Goal: Task Accomplishment & Management: Manage account settings

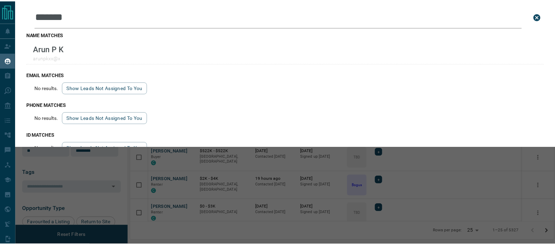
scroll to position [176, 422]
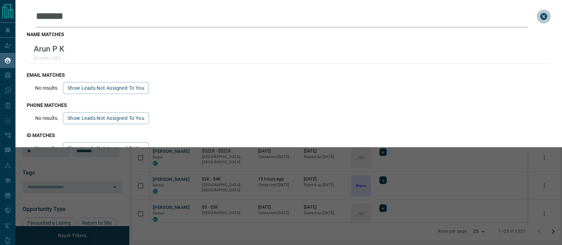
click at [540, 17] on icon "close search bar" at bounding box center [543, 16] width 7 height 7
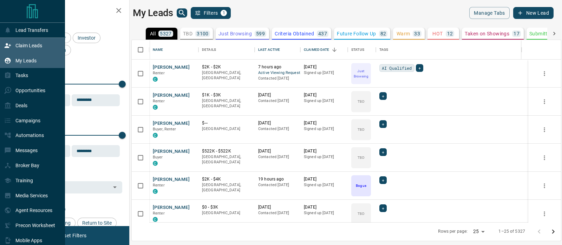
click at [21, 45] on p "Claim Leads" at bounding box center [28, 46] width 27 height 6
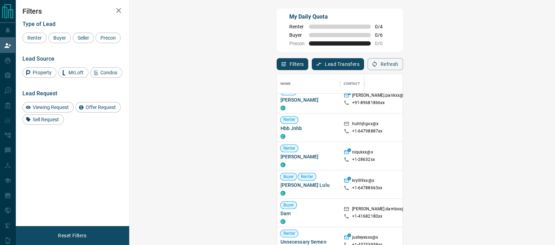
scroll to position [1612, 0]
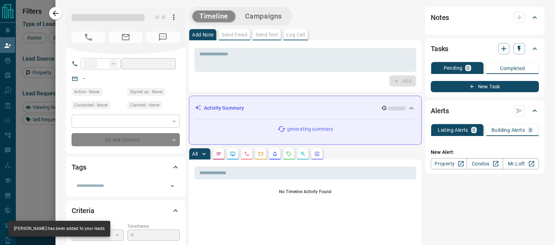
type input "***"
type input "**********"
type input "**"
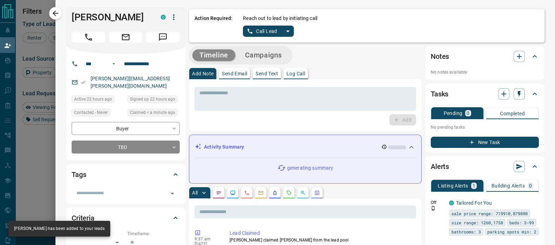
click at [260, 34] on button "Call Lead" at bounding box center [262, 31] width 39 height 11
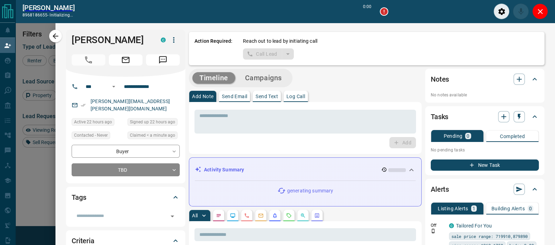
scroll to position [161, 404]
click at [539, 11] on icon "Close" at bounding box center [540, 11] width 8 height 8
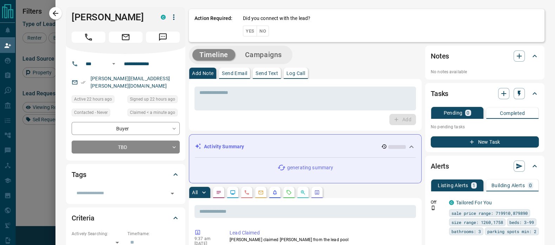
scroll to position [178, 404]
click at [243, 29] on button "Yes" at bounding box center [250, 31] width 14 height 11
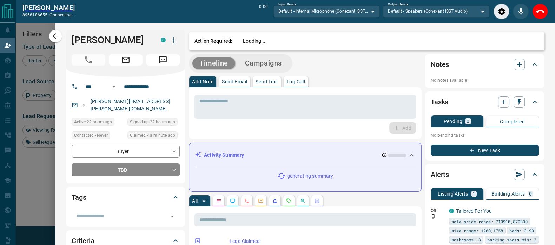
scroll to position [161, 404]
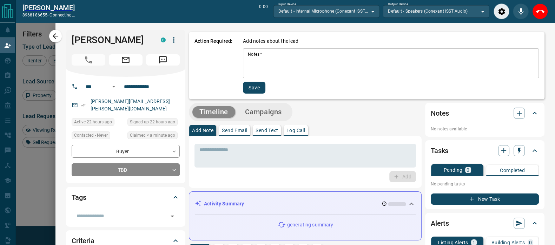
click at [280, 37] on div "Action Required: Add notes about the lead Notes   * * Notes   * Save" at bounding box center [367, 65] width 356 height 67
click at [540, 8] on icon "End Call" at bounding box center [540, 11] width 8 height 8
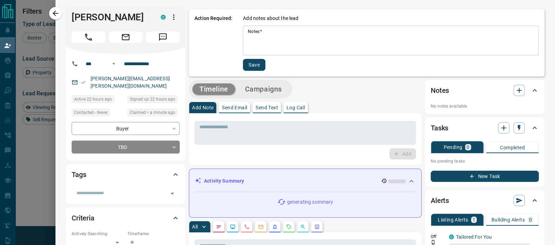
scroll to position [178, 404]
click at [264, 42] on textarea "Notes   *" at bounding box center [391, 41] width 286 height 24
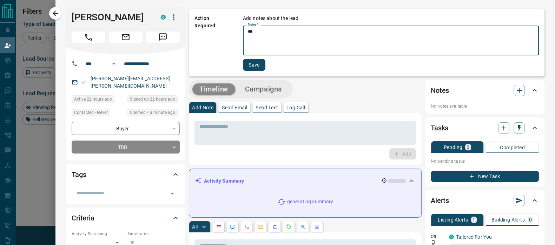
type textarea "***"
click at [251, 62] on button "Save" at bounding box center [254, 65] width 22 height 12
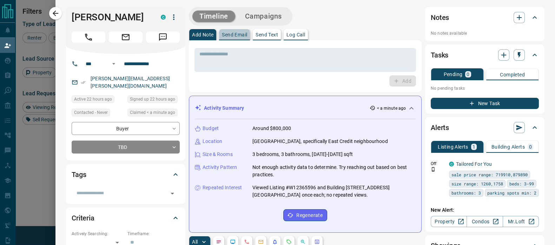
click at [230, 35] on p "Send Email" at bounding box center [234, 34] width 25 height 5
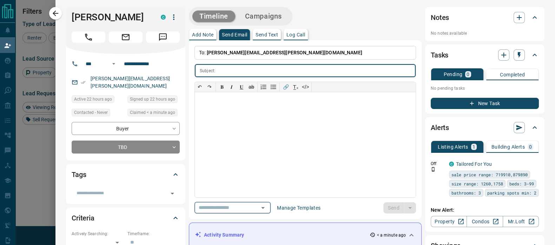
click at [262, 203] on button "Open" at bounding box center [263, 208] width 10 height 10
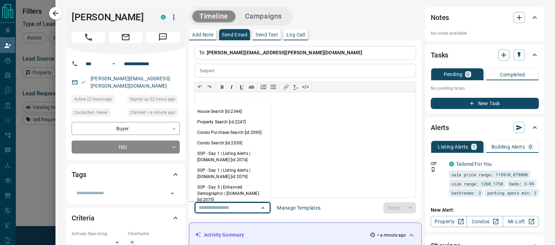
click at [226, 112] on li "House Search [id:2344]" at bounding box center [230, 111] width 82 height 11
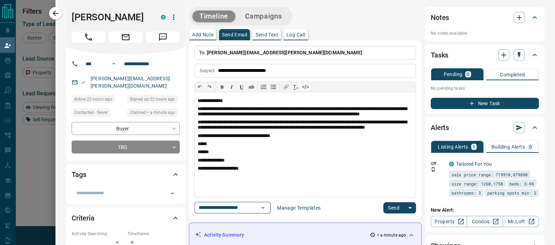
type input "**********"
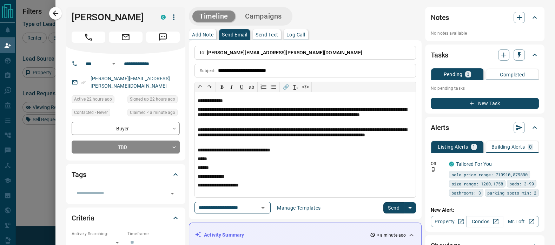
click at [392, 206] on button "Send" at bounding box center [393, 208] width 21 height 11
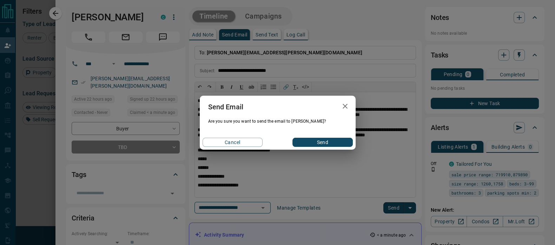
click at [315, 145] on button "Send" at bounding box center [323, 142] width 60 height 9
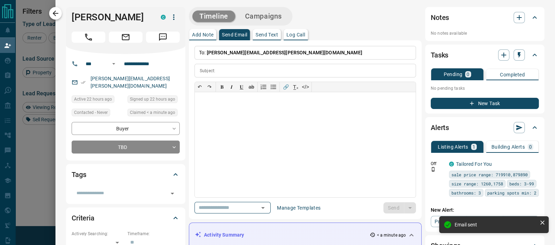
click at [57, 10] on icon "button" at bounding box center [55, 13] width 8 height 8
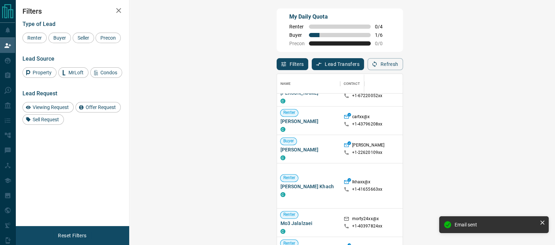
scroll to position [219, 0]
